Goal: Task Accomplishment & Management: Manage account settings

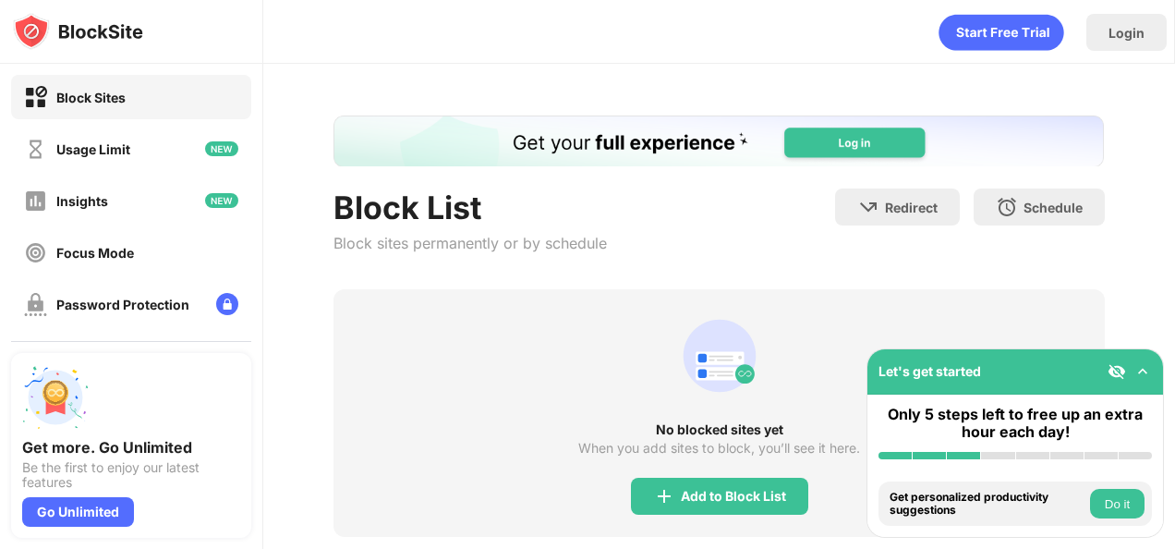
click at [662, 509] on div "Add to Block List" at bounding box center [719, 496] width 177 height 37
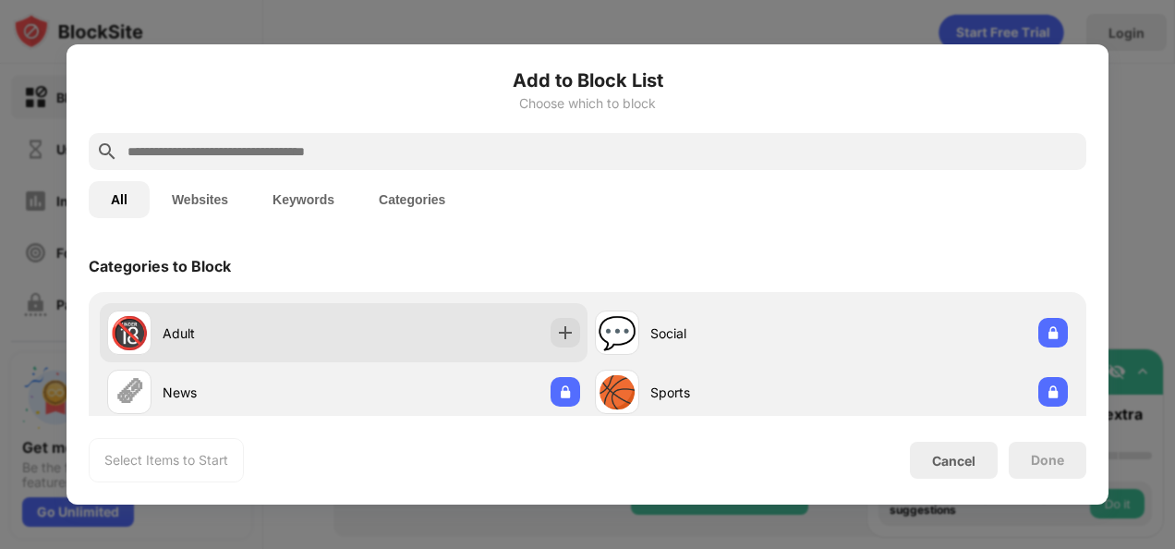
click at [349, 359] on div "🔞 Adult" at bounding box center [344, 332] width 488 height 59
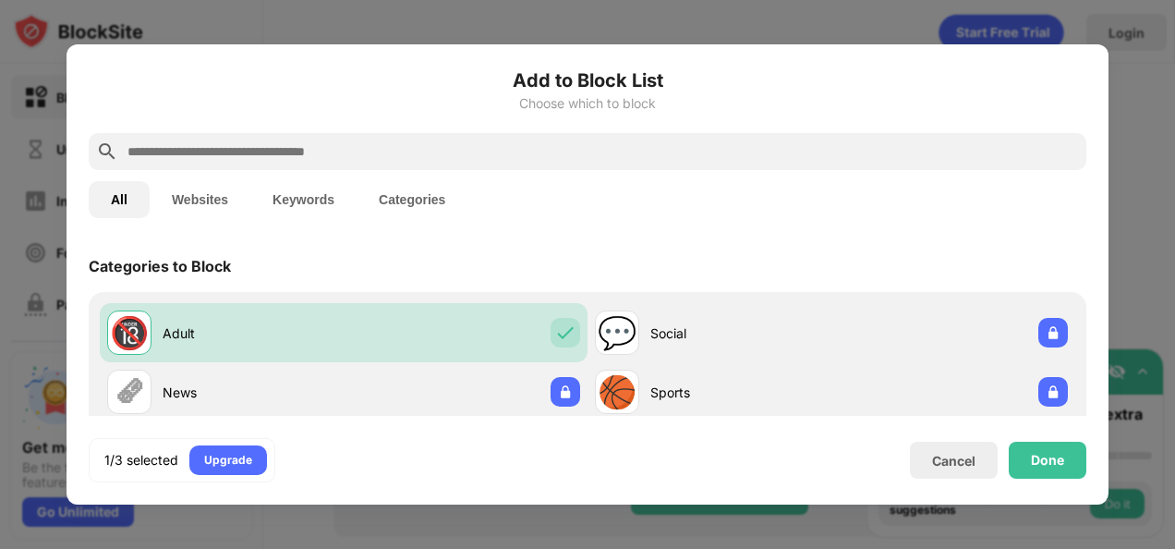
click at [201, 152] on input "text" at bounding box center [602, 151] width 953 height 22
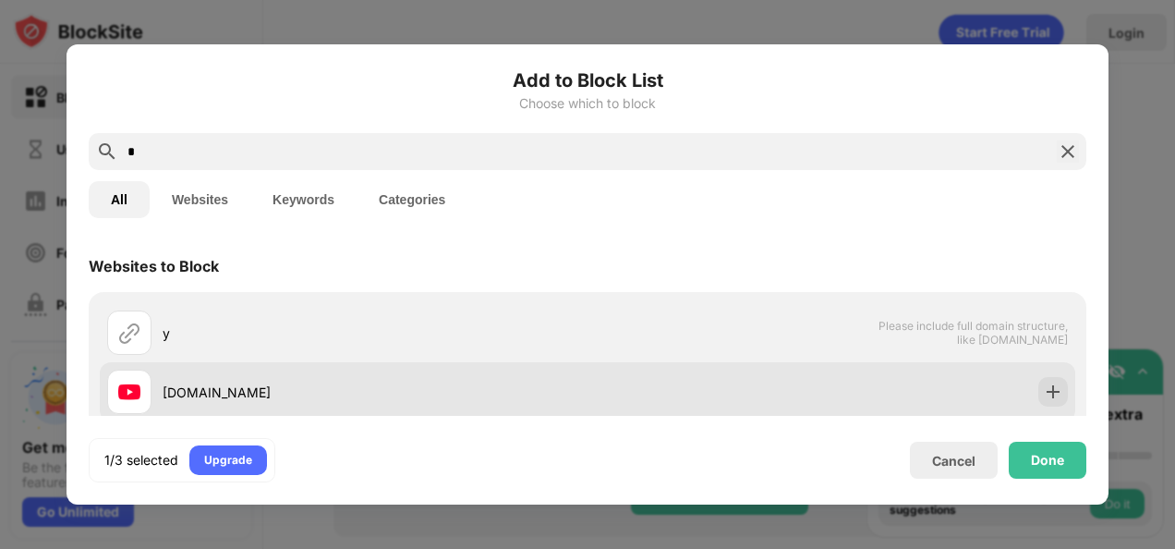
type input "*"
click at [370, 412] on div "[DOMAIN_NAME]" at bounding box center [347, 392] width 480 height 44
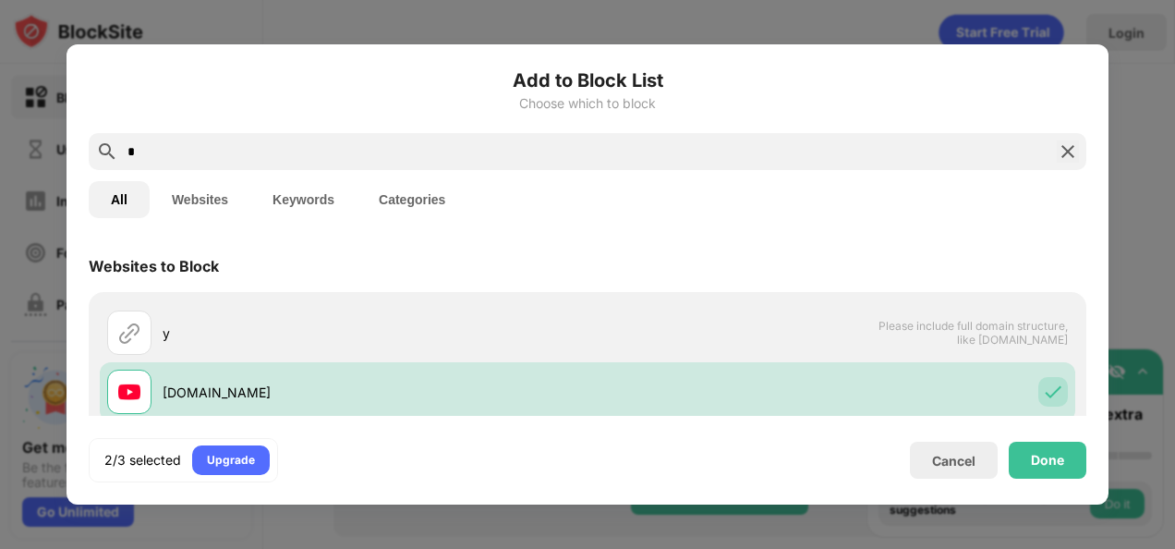
click at [1027, 464] on div "Done" at bounding box center [1048, 460] width 78 height 37
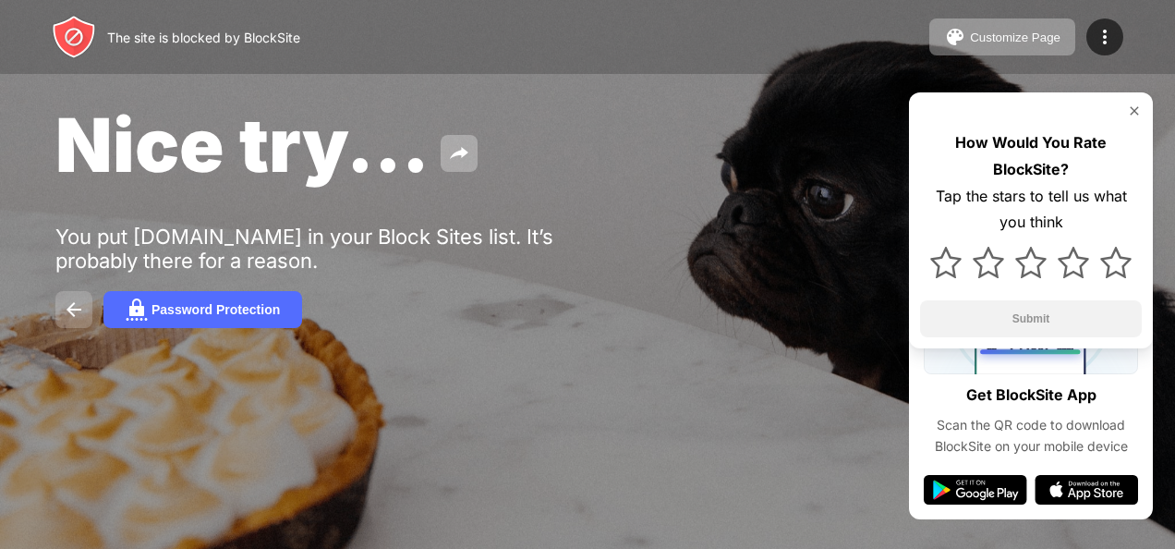
drag, startPoint x: 78, startPoint y: 307, endPoint x: 64, endPoint y: 309, distance: 14.1
click at [64, 309] on img at bounding box center [74, 309] width 22 height 22
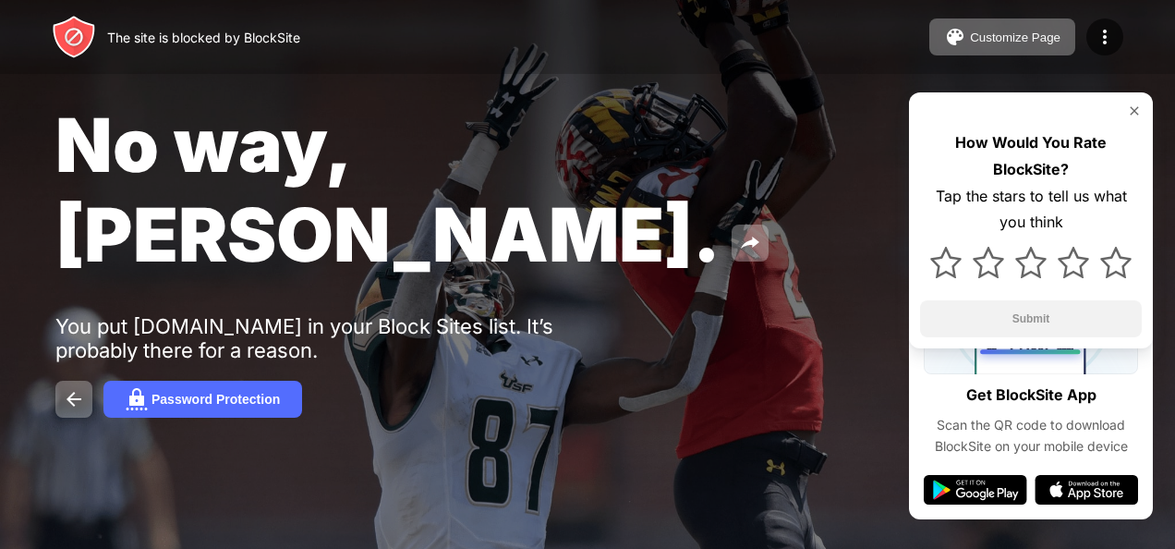
click at [218, 316] on div at bounding box center [273, 421] width 437 height 211
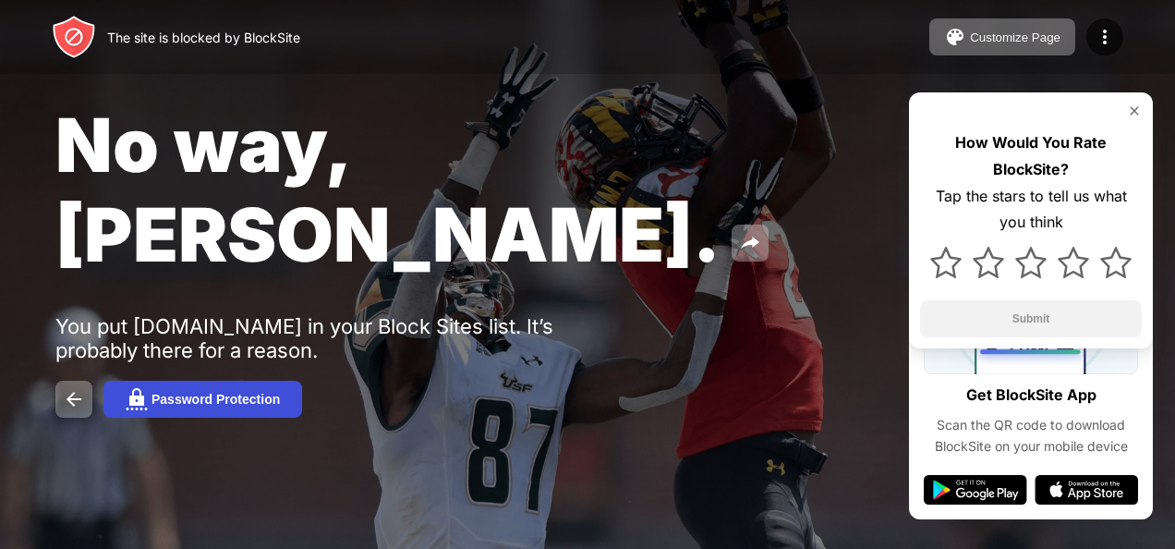
click at [219, 392] on div "Password Protection" at bounding box center [216, 399] width 128 height 15
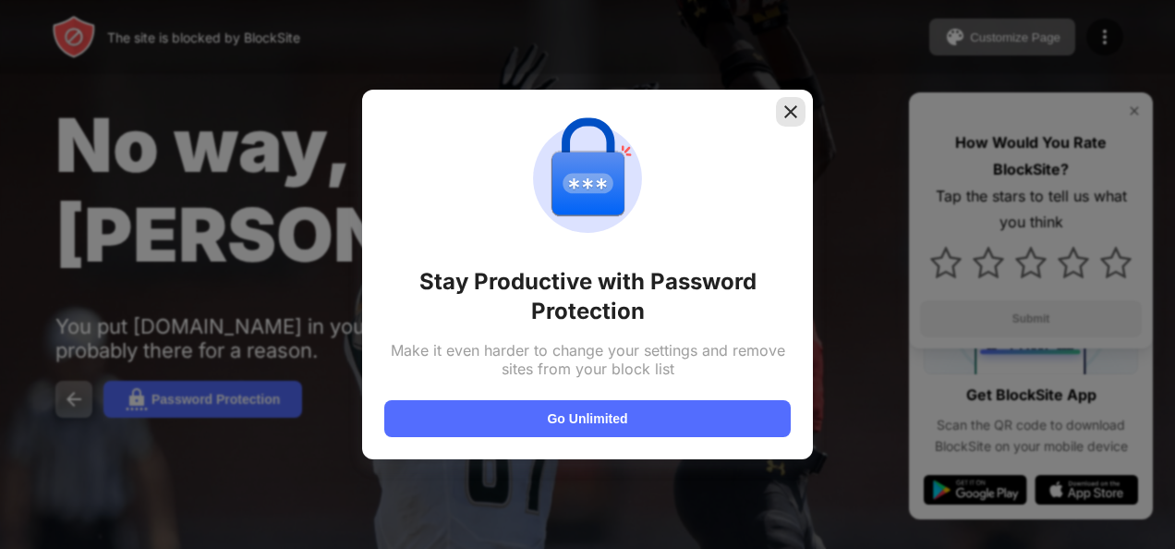
click at [785, 118] on img at bounding box center [791, 112] width 18 height 18
